Goal: Information Seeking & Learning: Learn about a topic

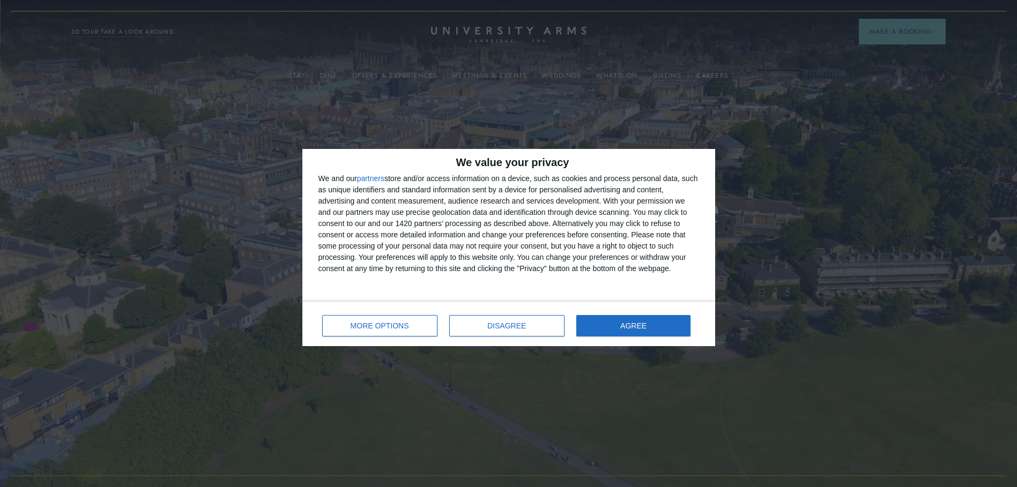
click at [484, 339] on div "MORE OPTIONS DISAGREE AGREE" at bounding box center [508, 323] width 413 height 45
click at [486, 328] on button "DISAGREE" at bounding box center [506, 325] width 115 height 21
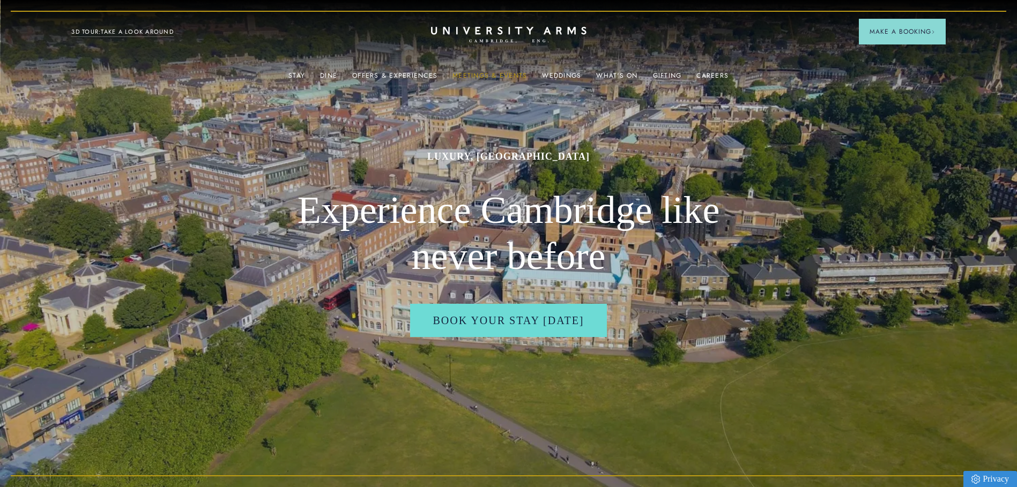
click at [516, 75] on link "Meetings & Events" at bounding box center [489, 79] width 74 height 14
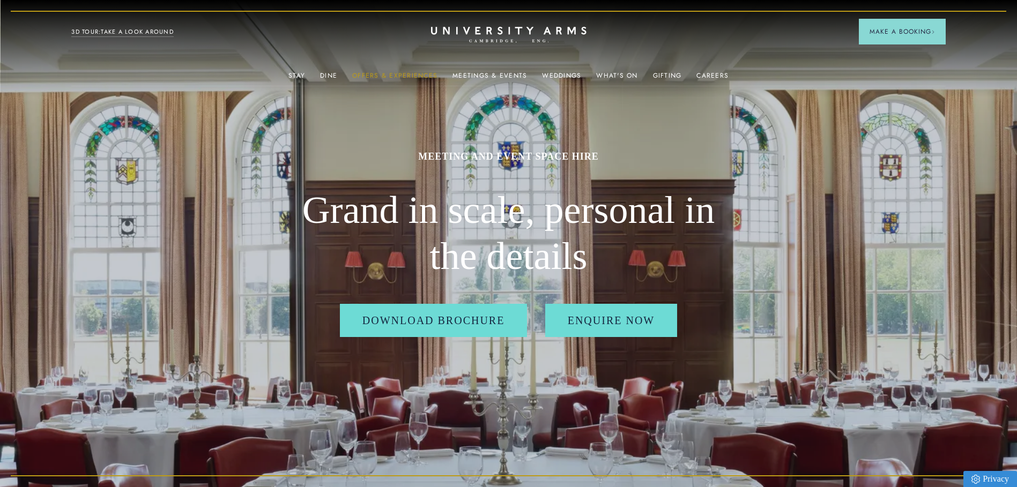
click at [367, 76] on link "Offers & Experiences" at bounding box center [394, 79] width 85 height 14
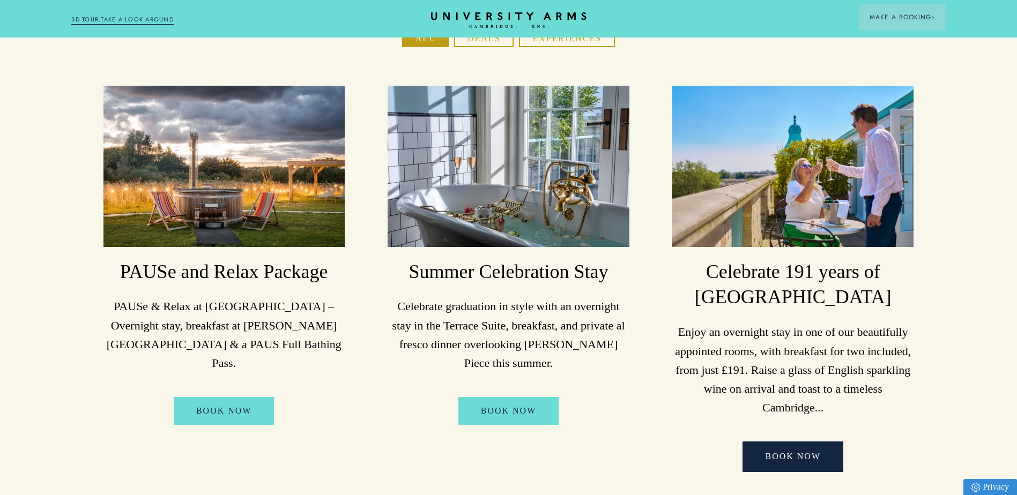
scroll to position [107, 0]
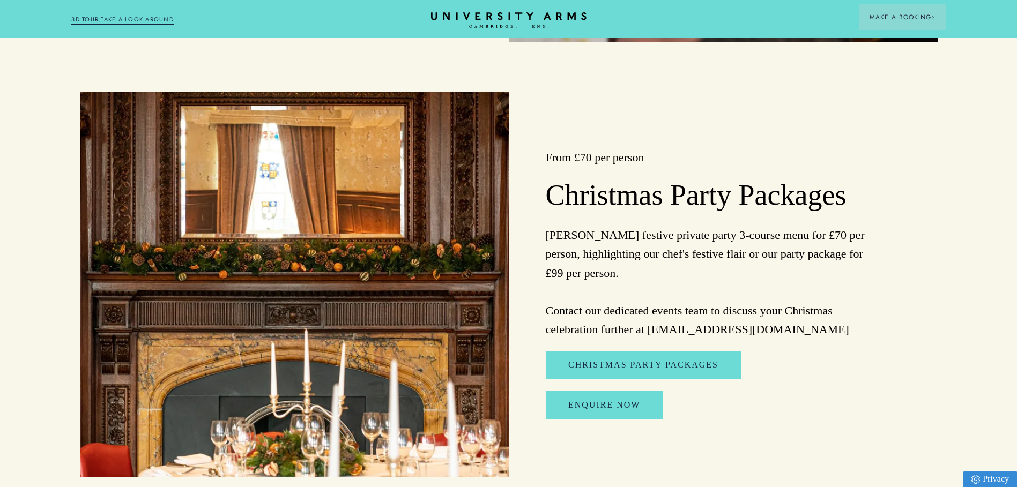
scroll to position [1286, 0]
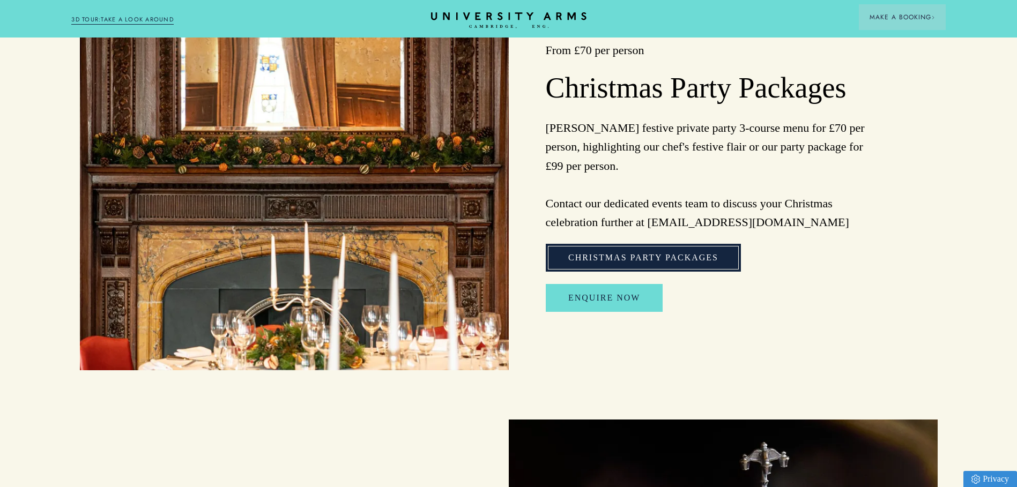
click at [711, 265] on link "Christmas Party Packages" at bounding box center [643, 258] width 195 height 28
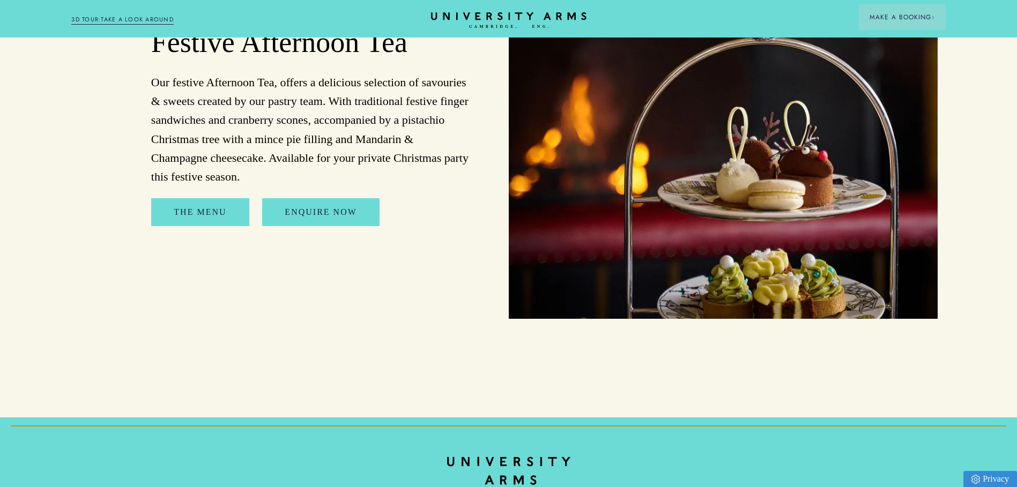
scroll to position [1639, 0]
